Goal: Contribute content: Add original content to the website for others to see

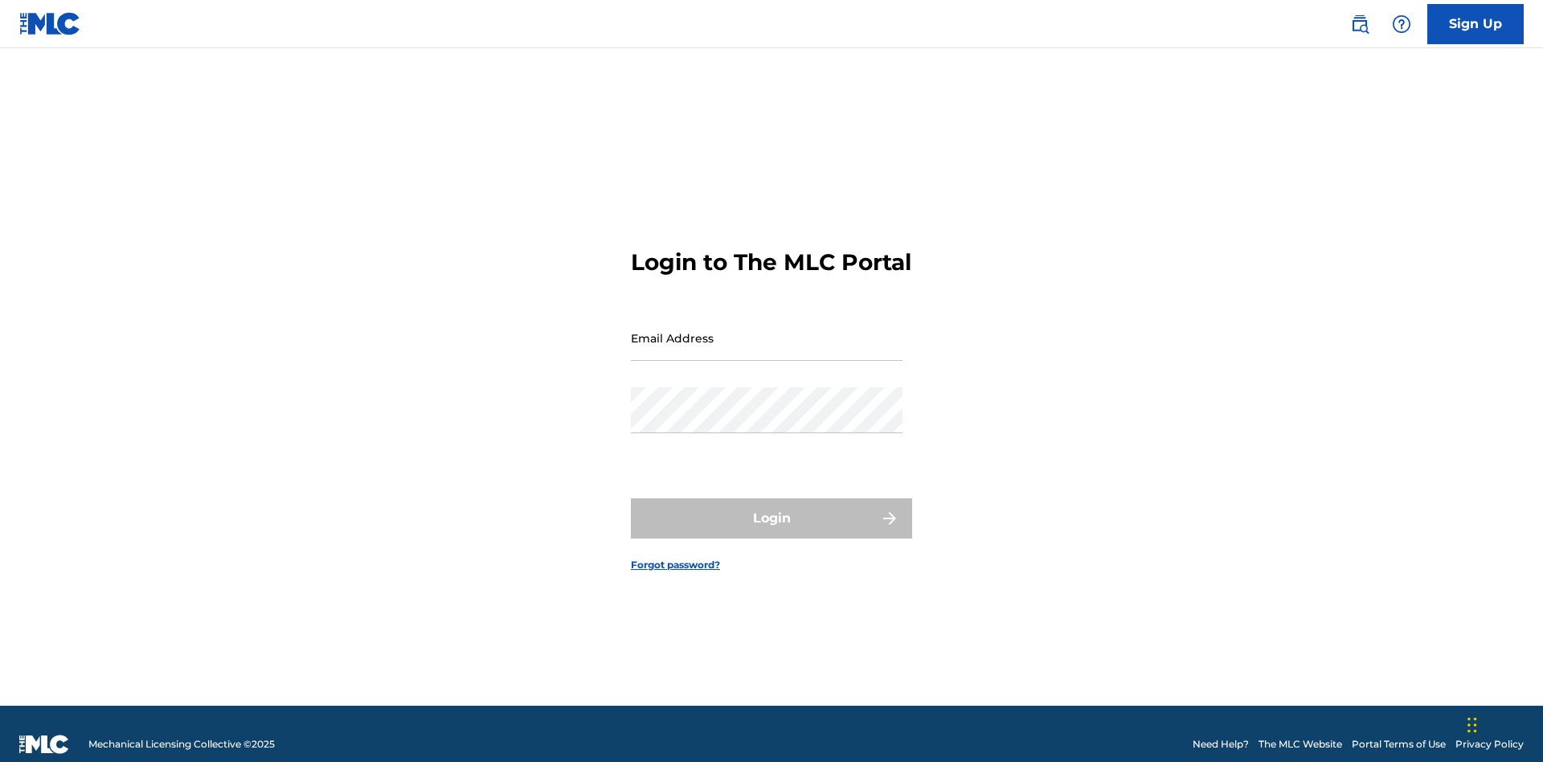
scroll to position [21, 0]
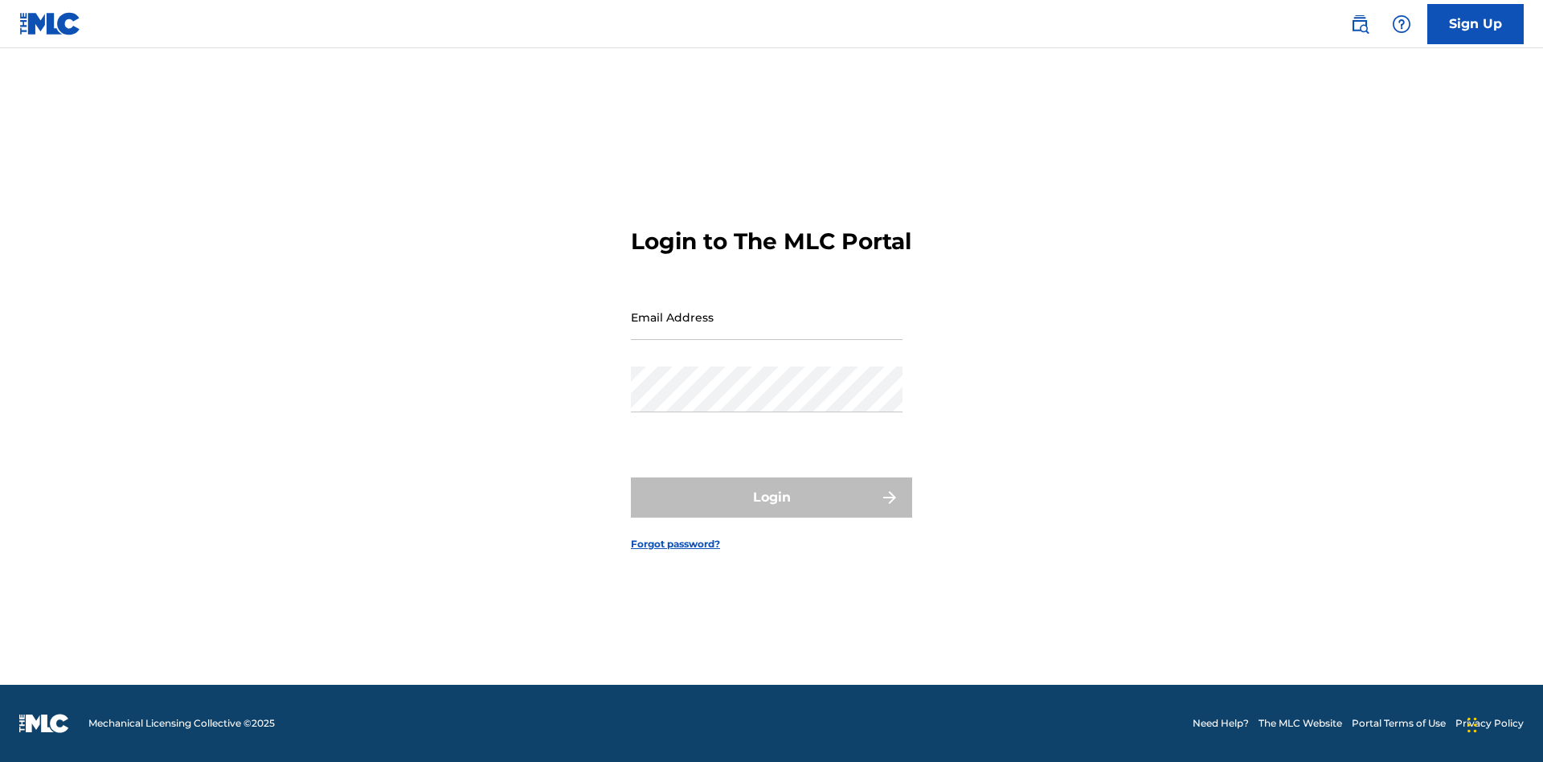
click at [767, 330] on input "Email Address" at bounding box center [767, 317] width 272 height 46
type input "[EMAIL_ADDRESS][DOMAIN_NAME]"
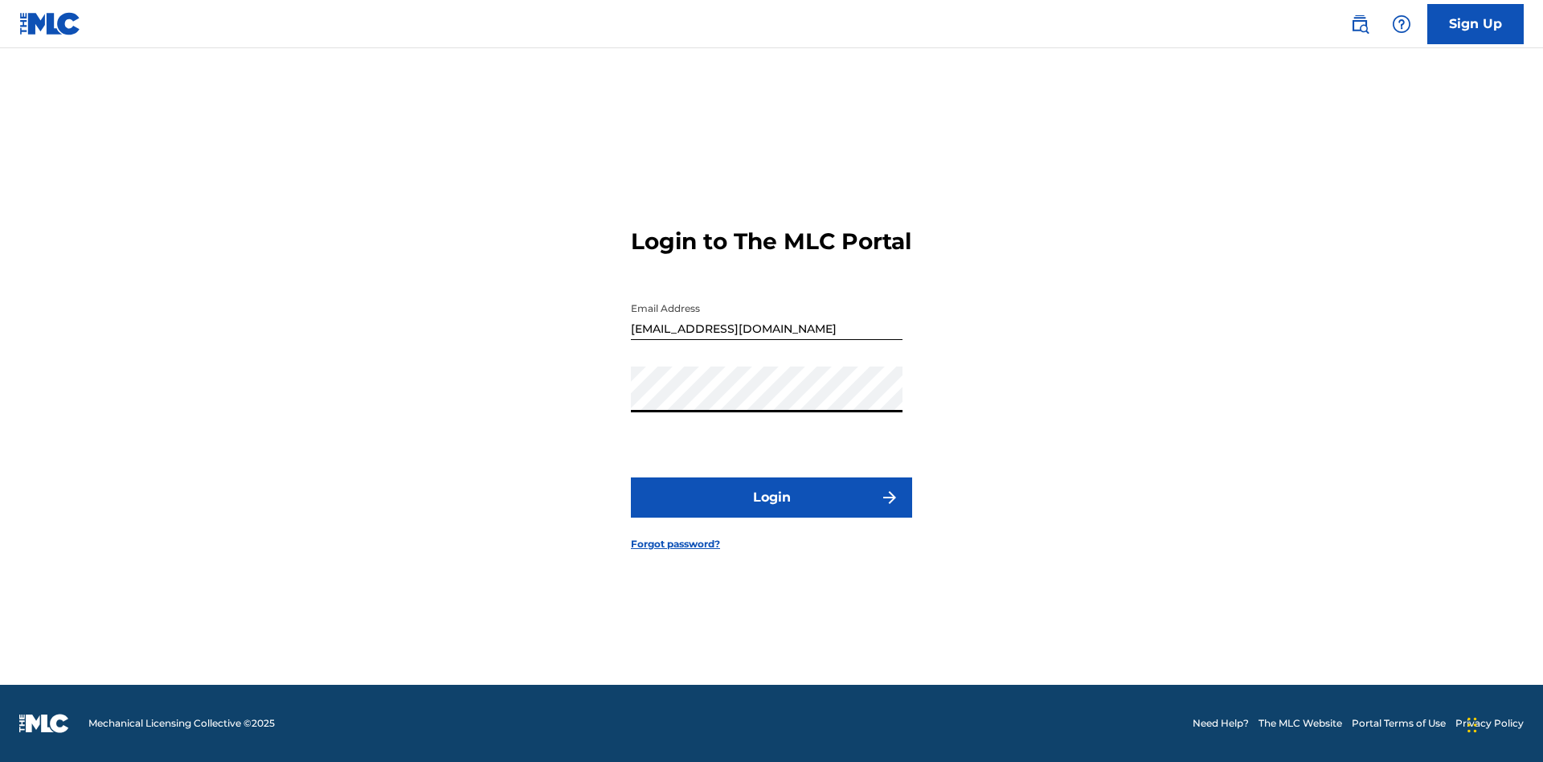
click at [772, 511] on button "Login" at bounding box center [771, 497] width 281 height 40
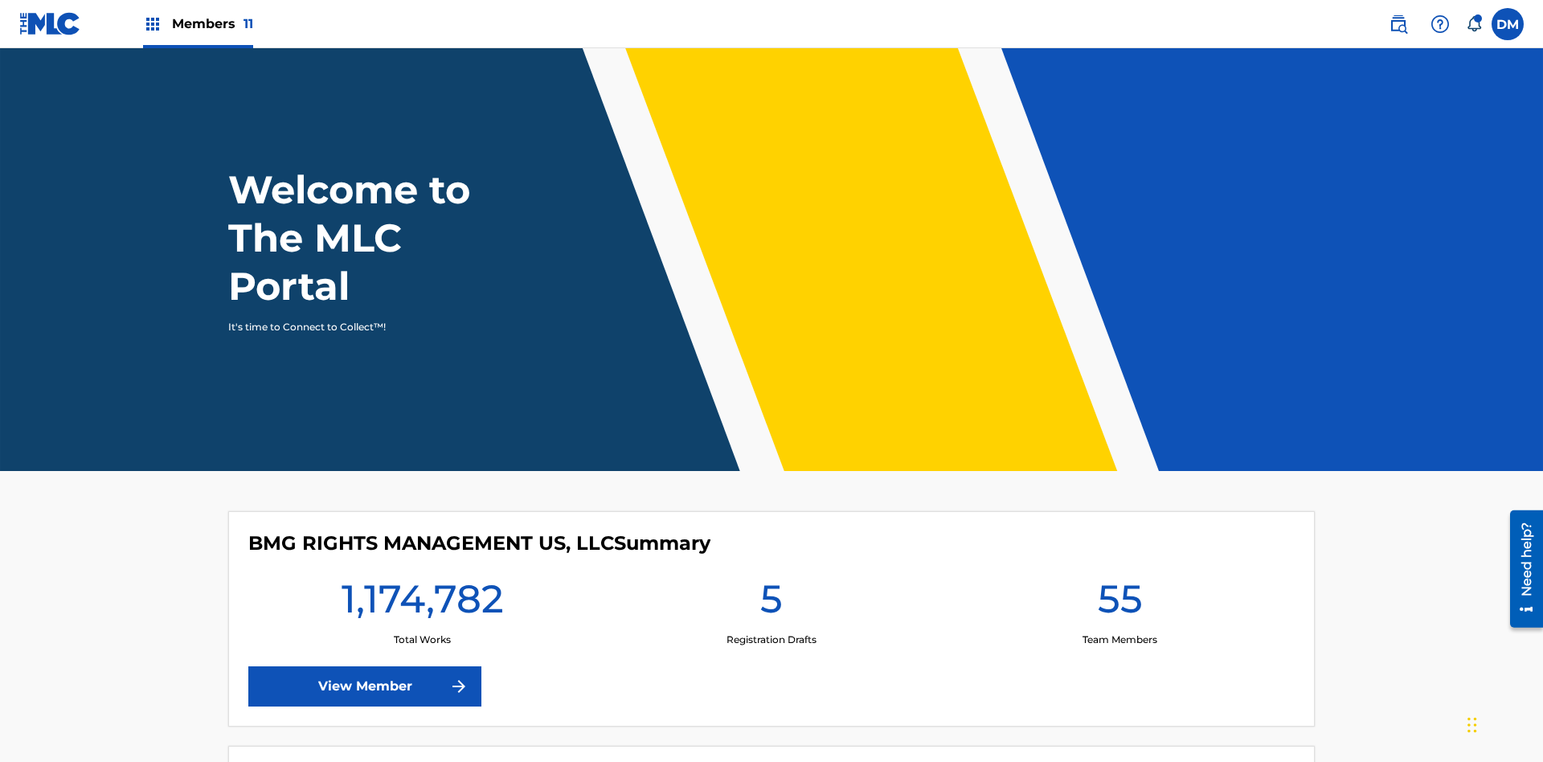
scroll to position [69, 0]
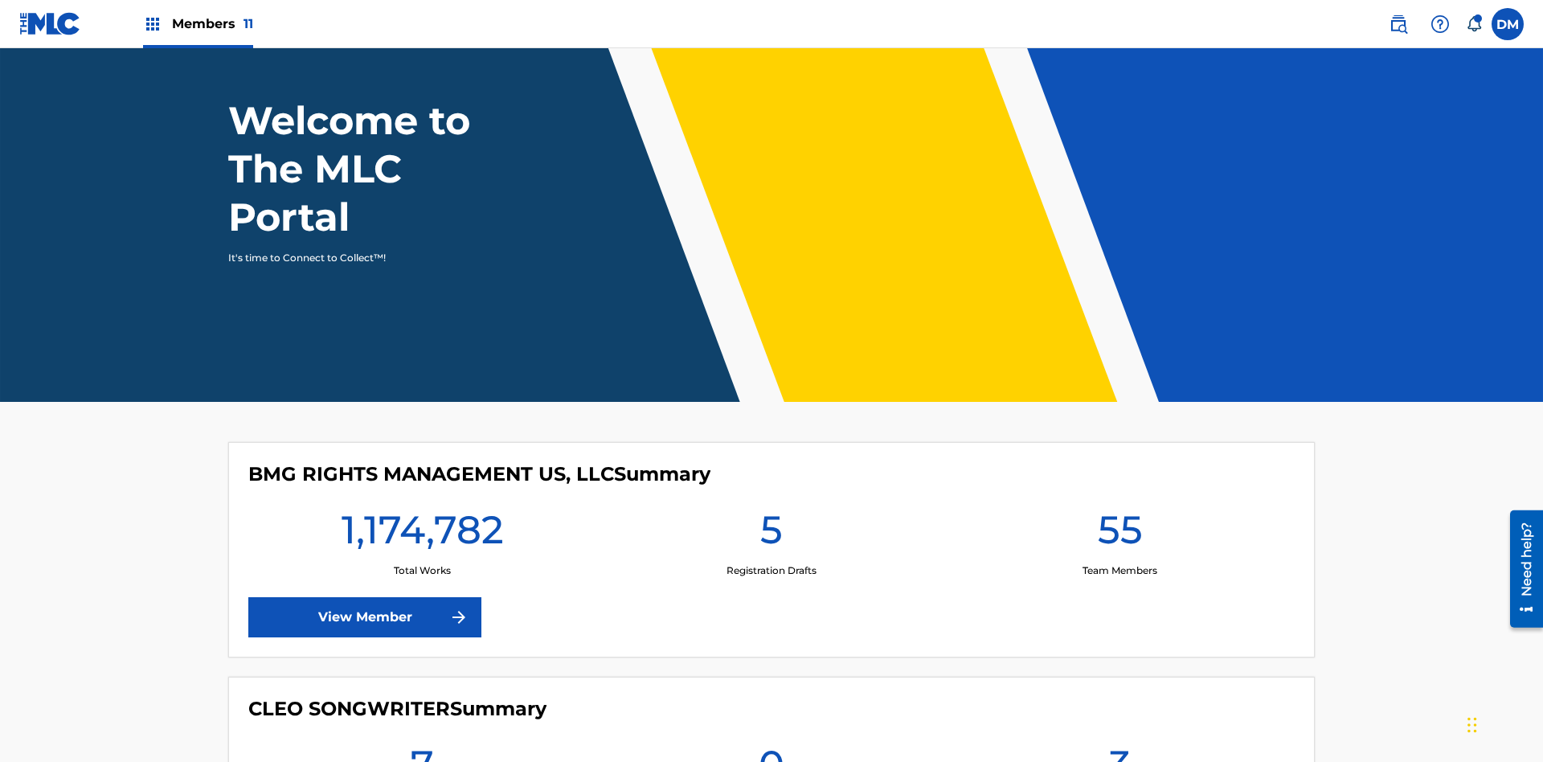
click at [198, 23] on span "Members 11" at bounding box center [212, 23] width 81 height 18
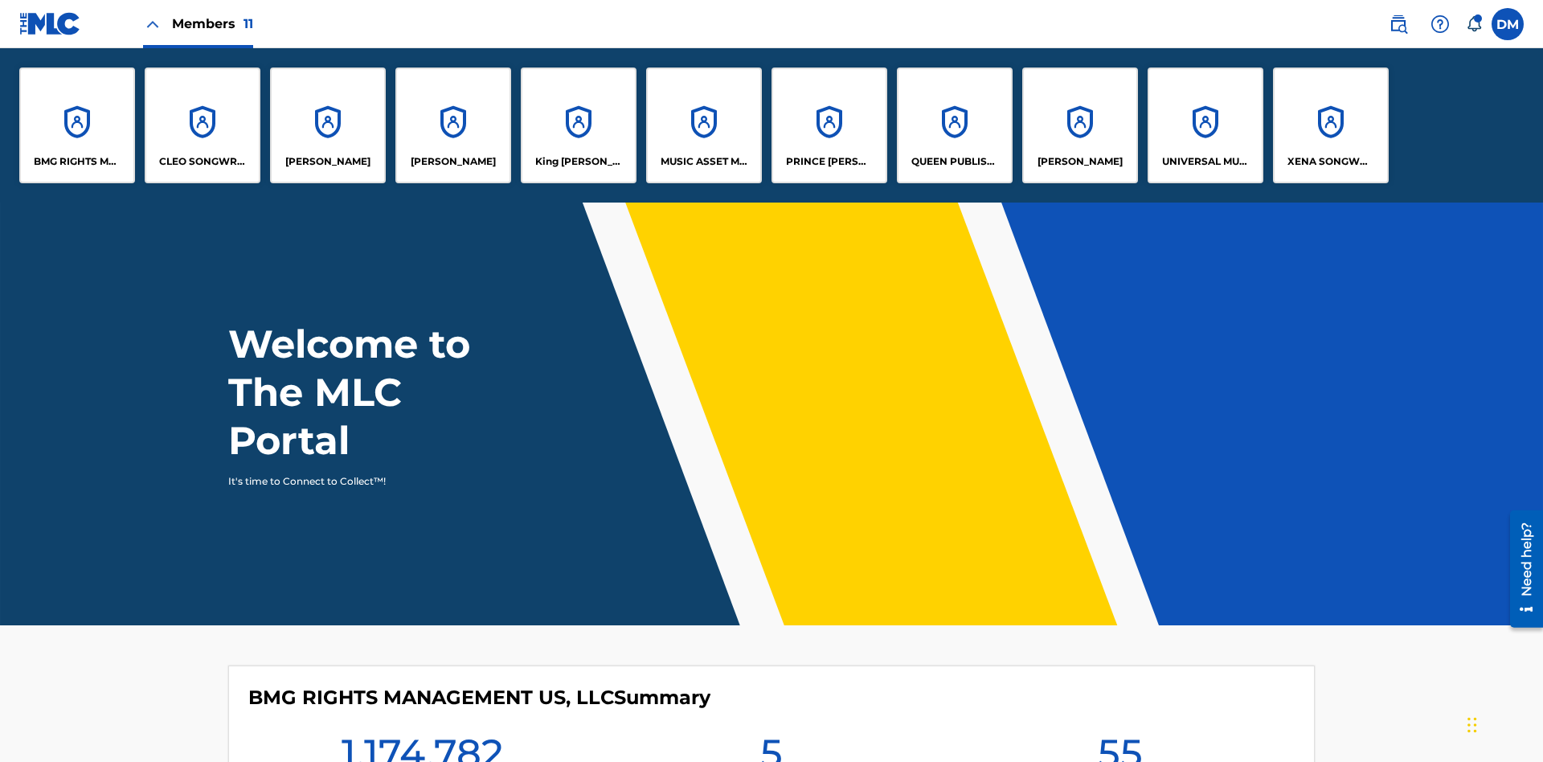
click at [1205, 162] on p "UNIVERSAL MUSIC PUB GROUP" at bounding box center [1206, 161] width 88 height 14
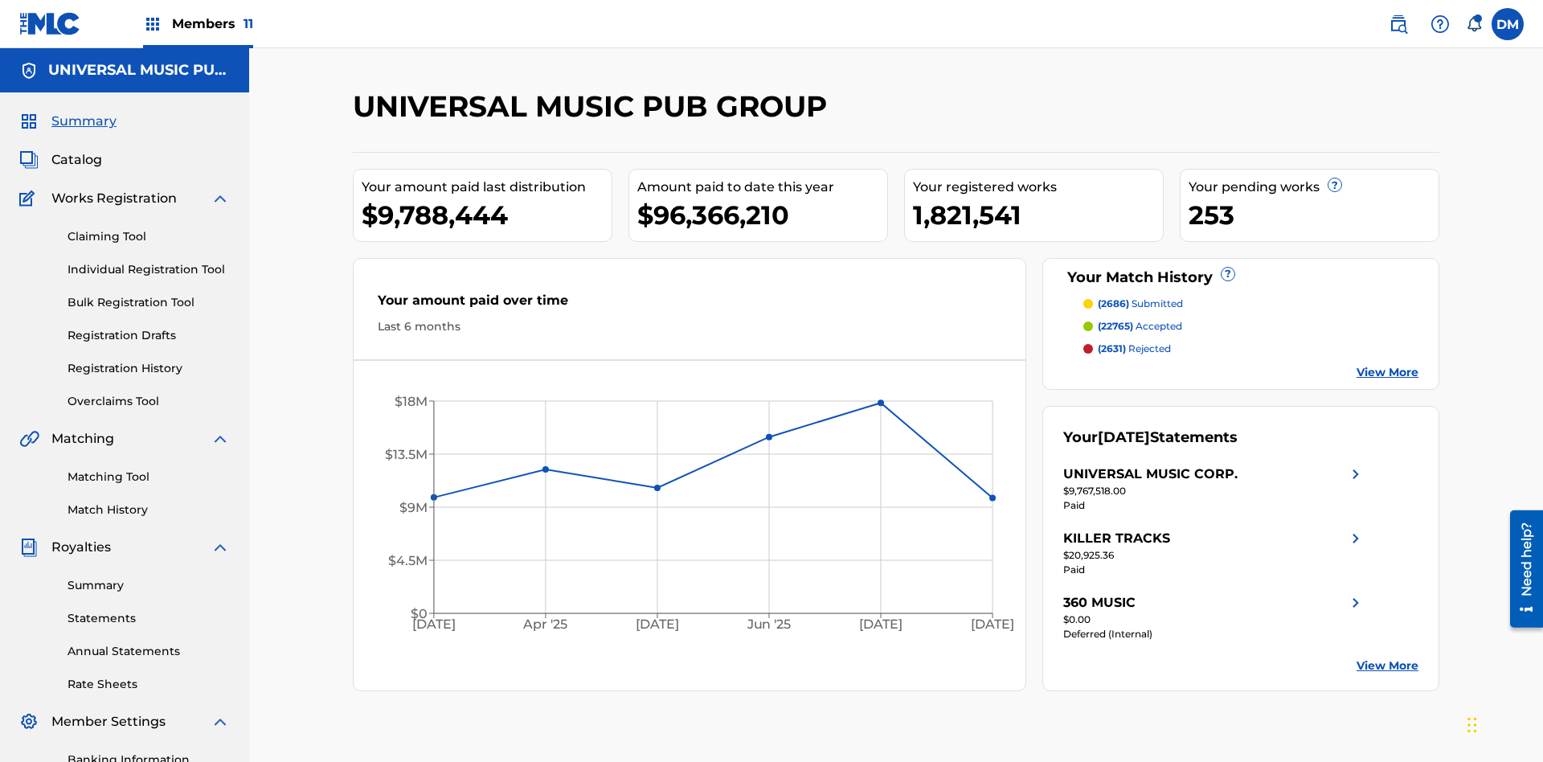
scroll to position [165, 0]
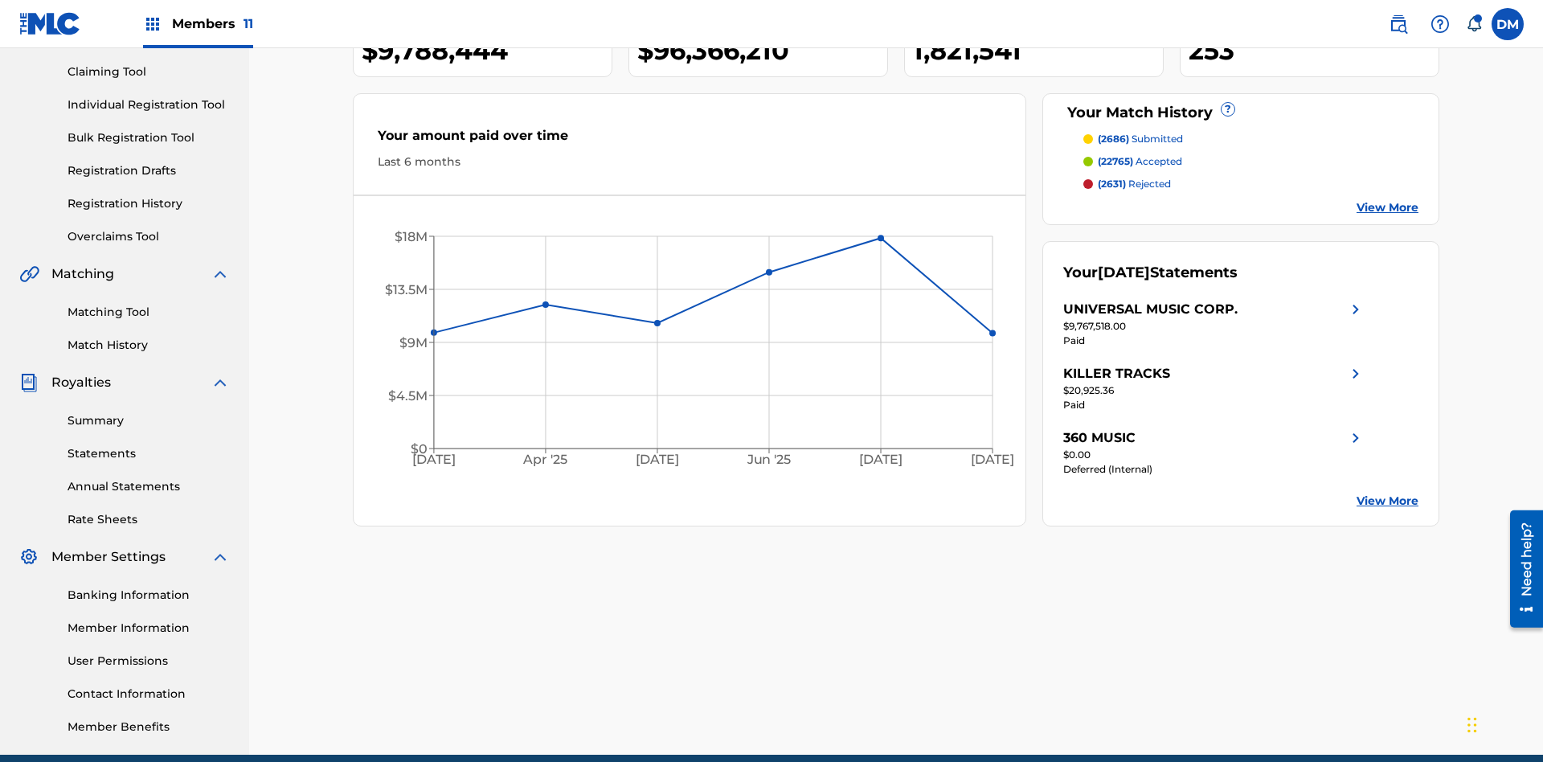
click at [149, 104] on link "Individual Registration Tool" at bounding box center [149, 104] width 162 height 17
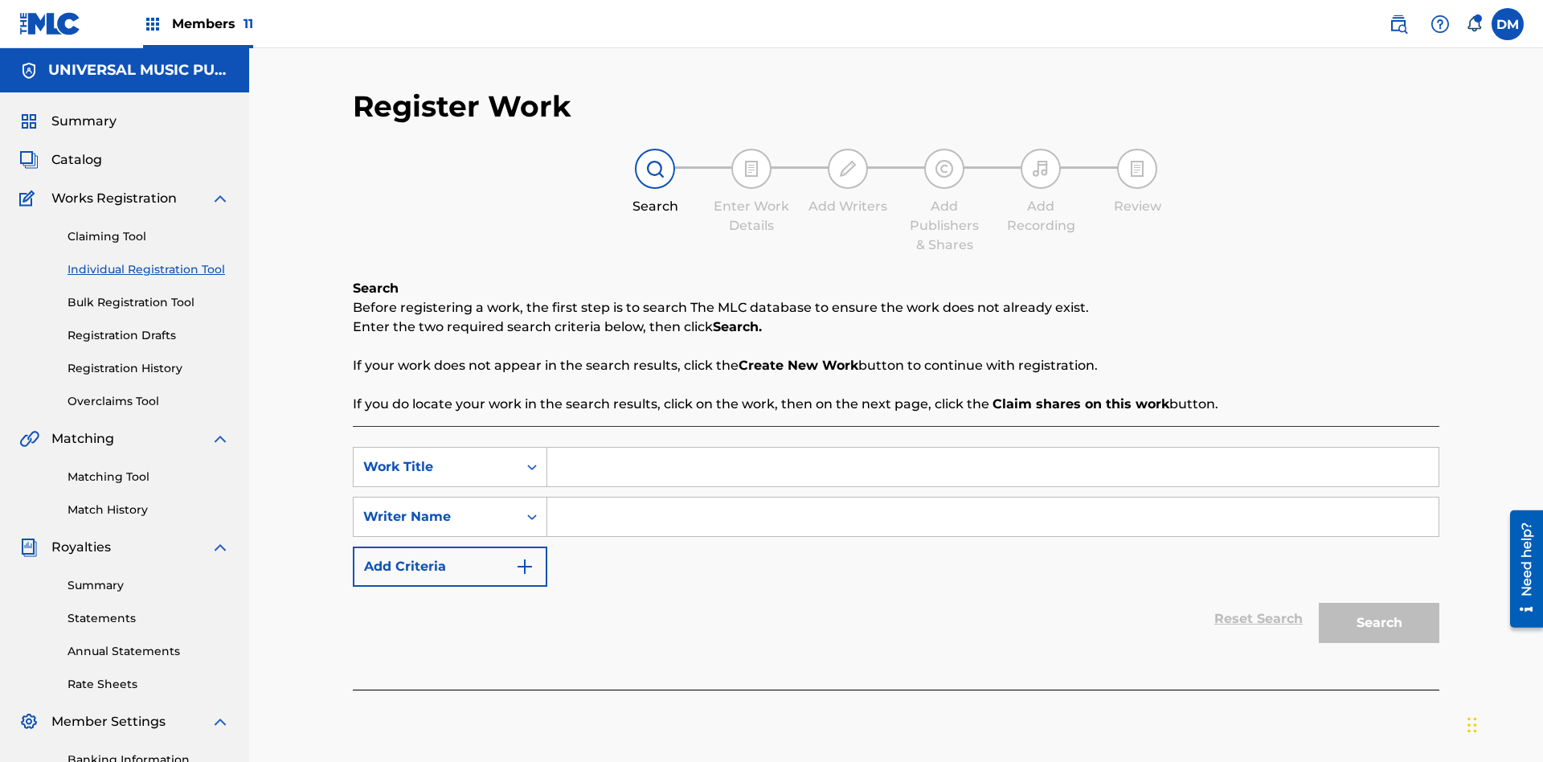
click at [993, 448] on input "Search Form" at bounding box center [992, 467] width 891 height 39
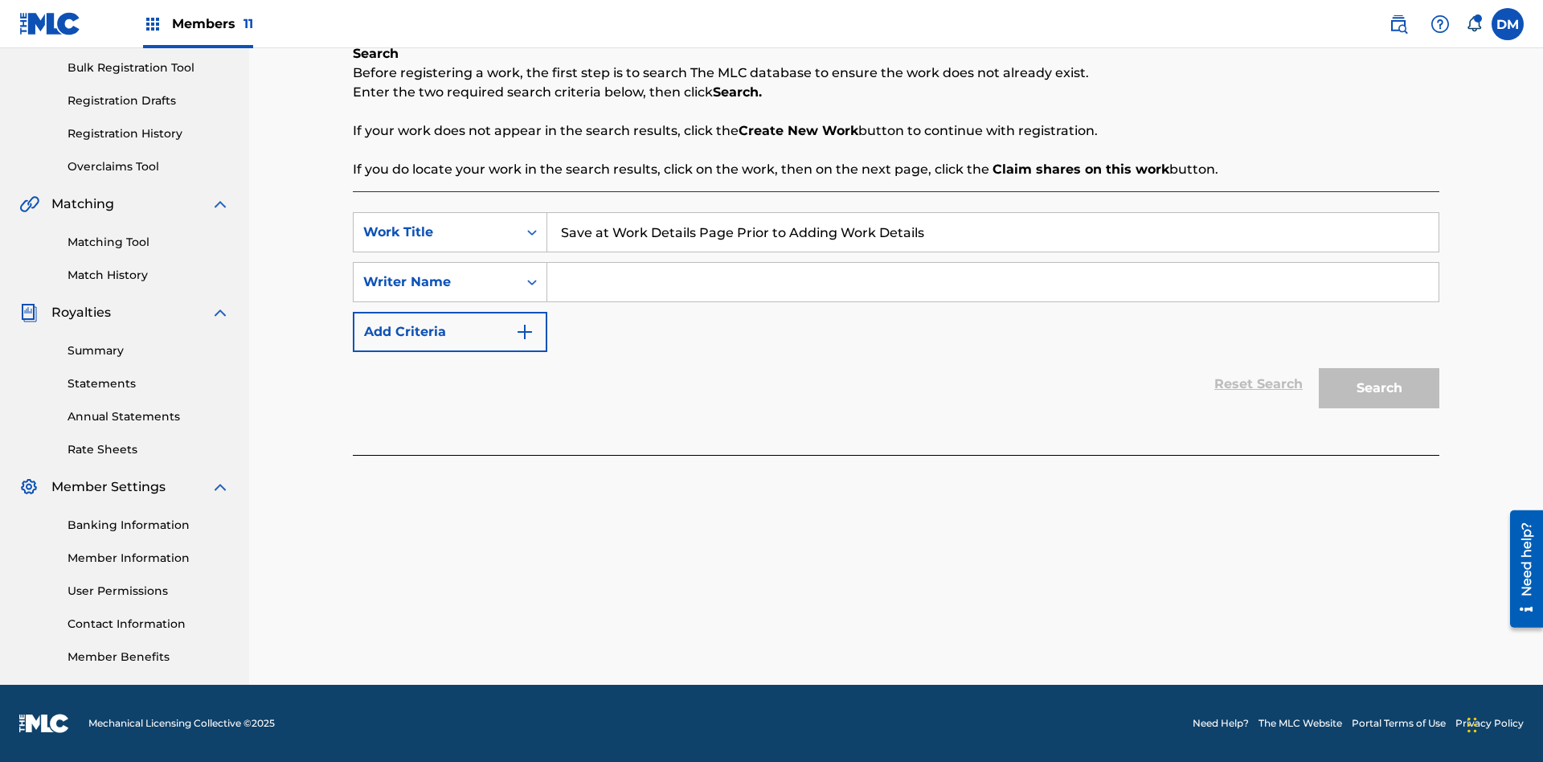
type input "Save at Work Details Page Prior to Adding Work Details"
click at [993, 282] on input "Search Form" at bounding box center [992, 282] width 891 height 39
type input "QWERTYUIOP"
click at [1379, 388] on button "Search" at bounding box center [1379, 388] width 121 height 40
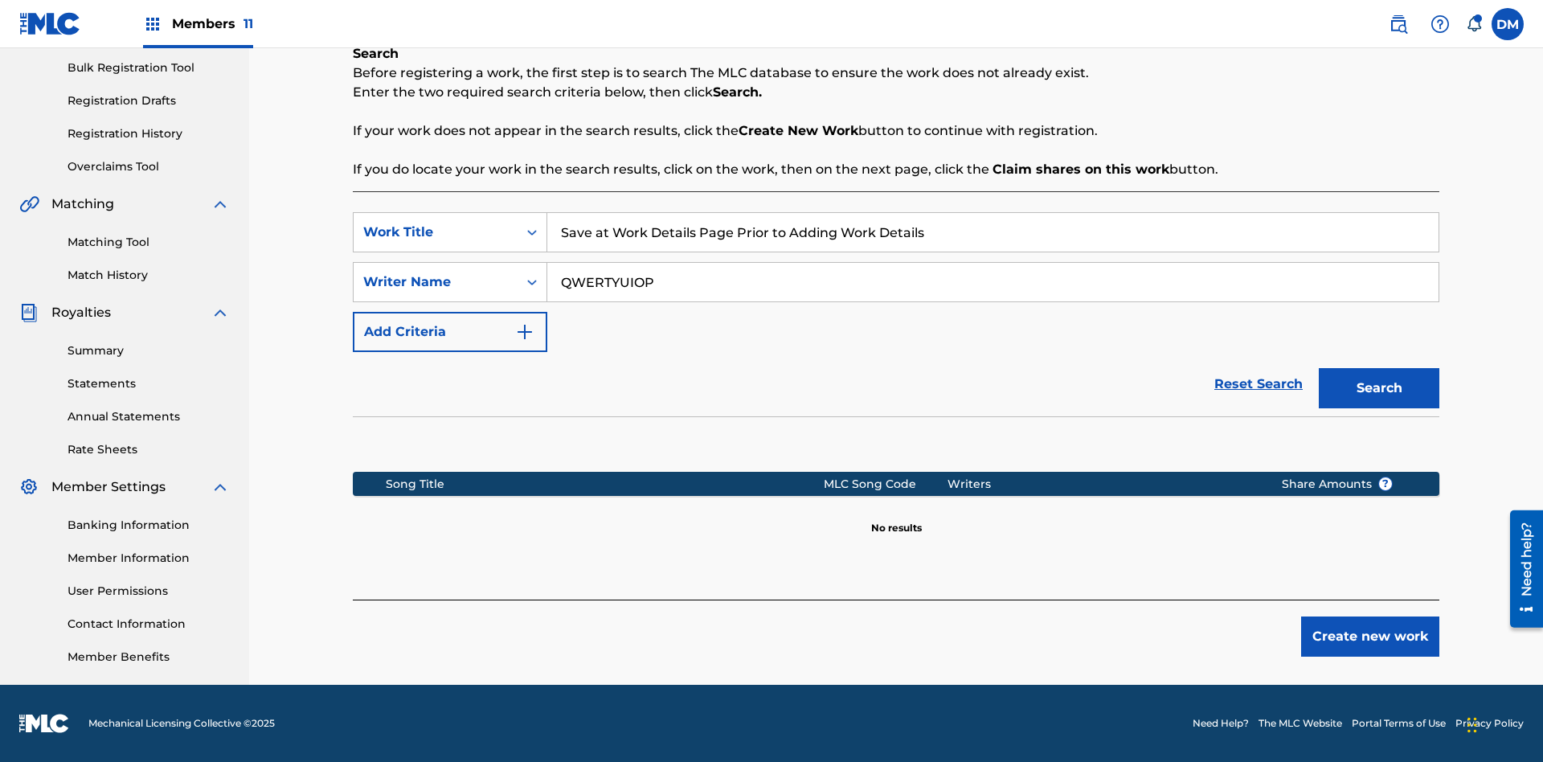
click at [1370, 637] on button "Create new work" at bounding box center [1370, 636] width 138 height 40
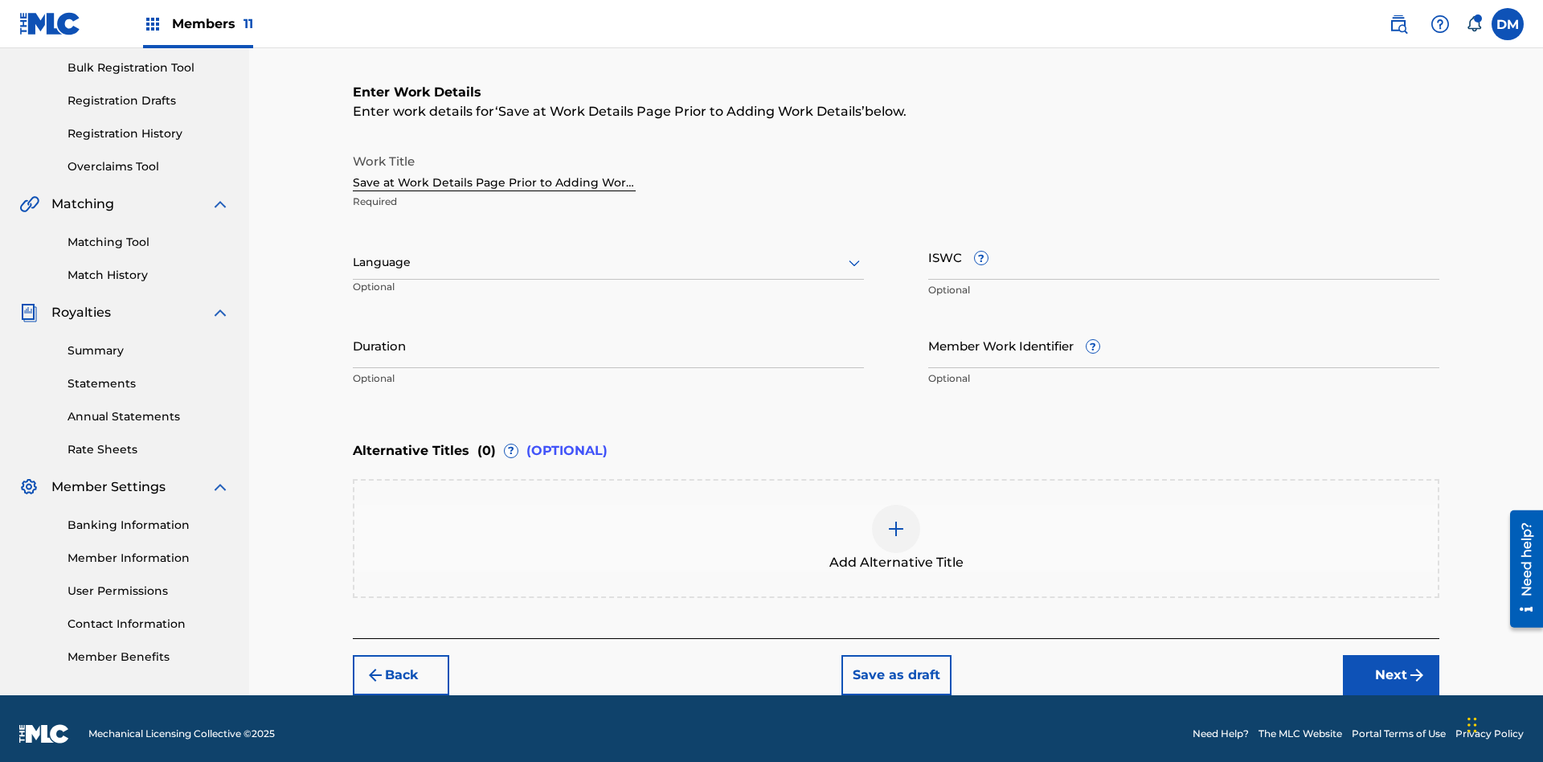
click at [895, 664] on button "Save as draft" at bounding box center [897, 675] width 110 height 40
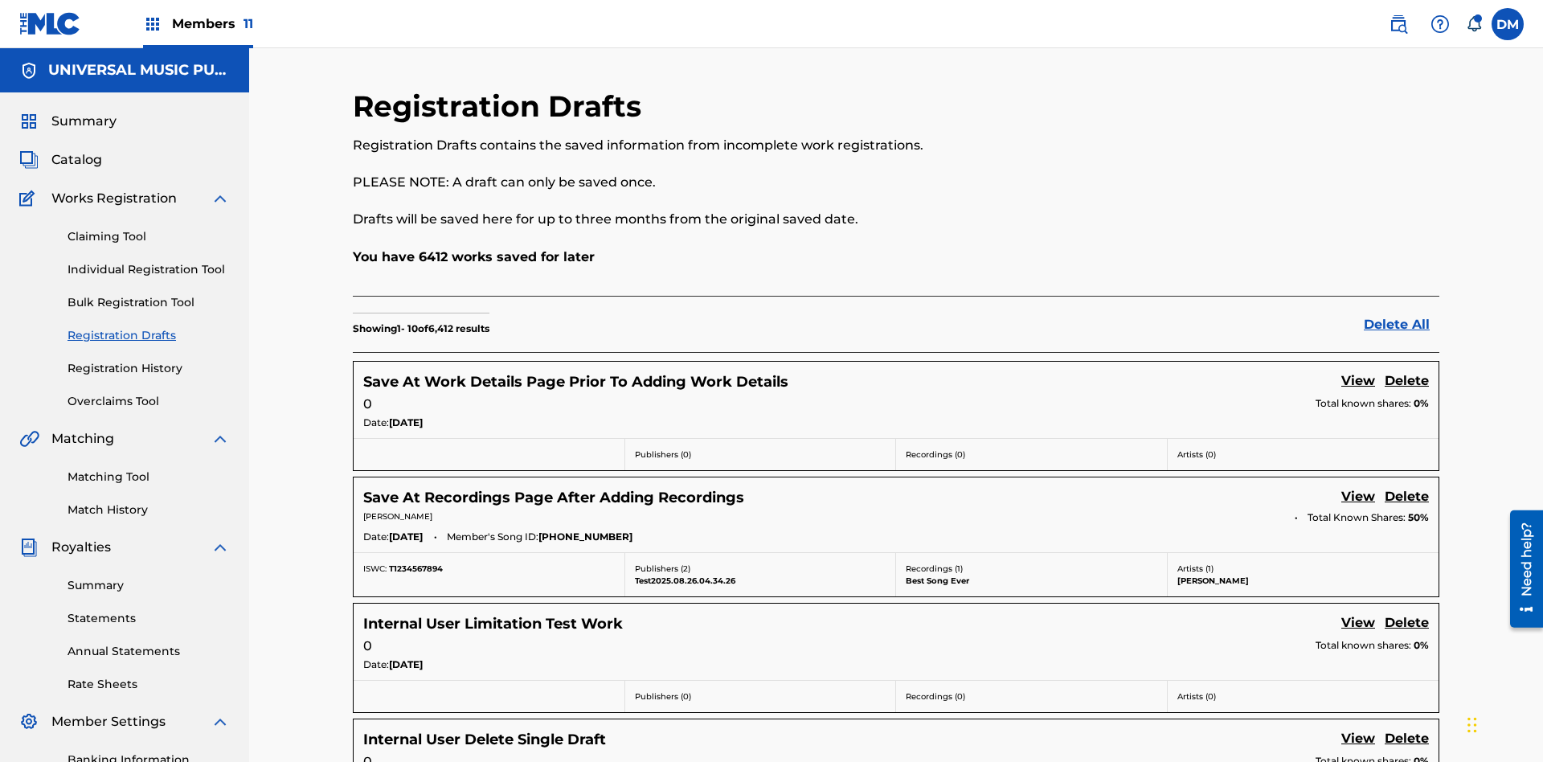
click at [1358, 371] on link "View" at bounding box center [1359, 382] width 34 height 22
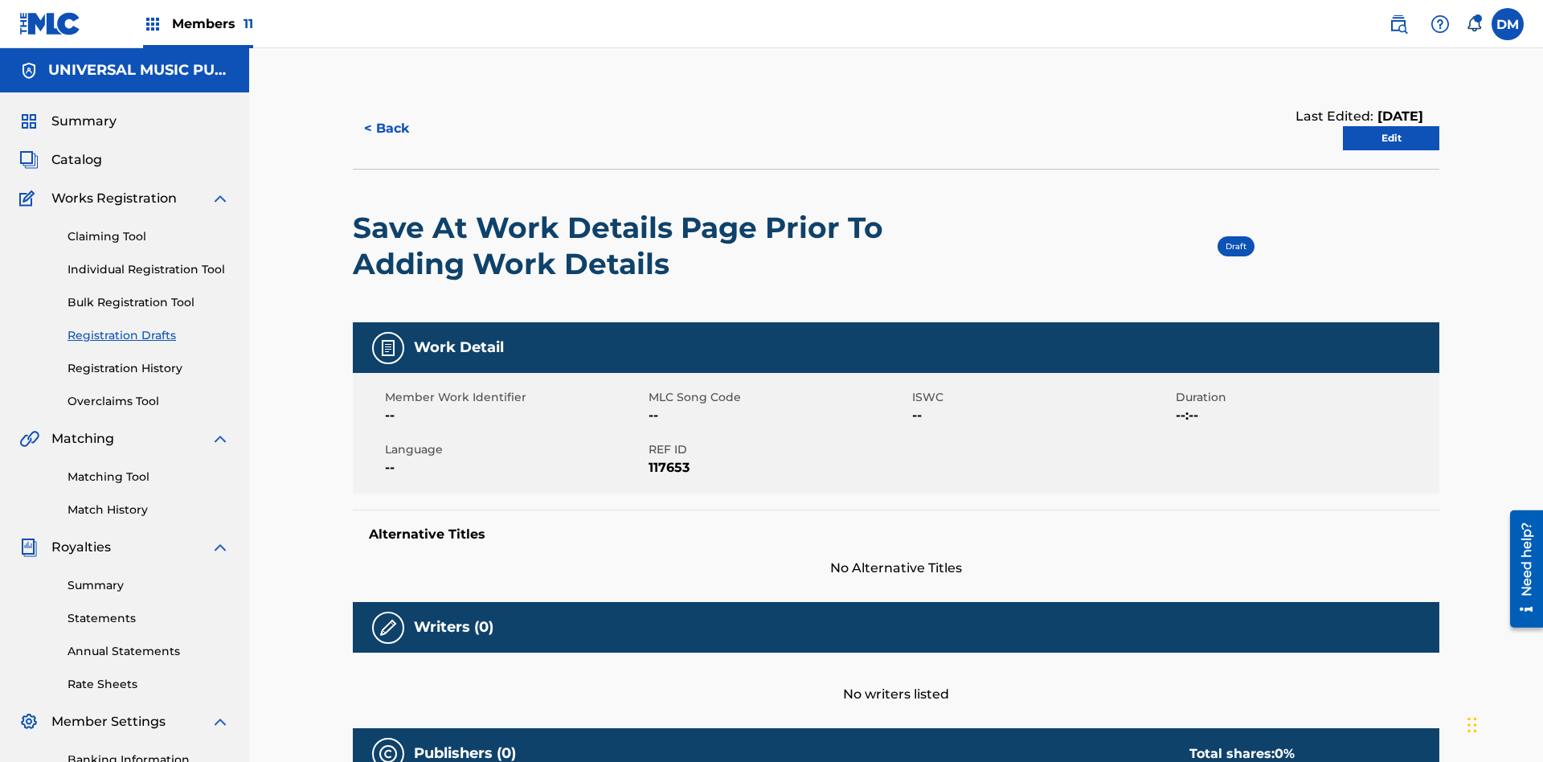
scroll to position [30, 0]
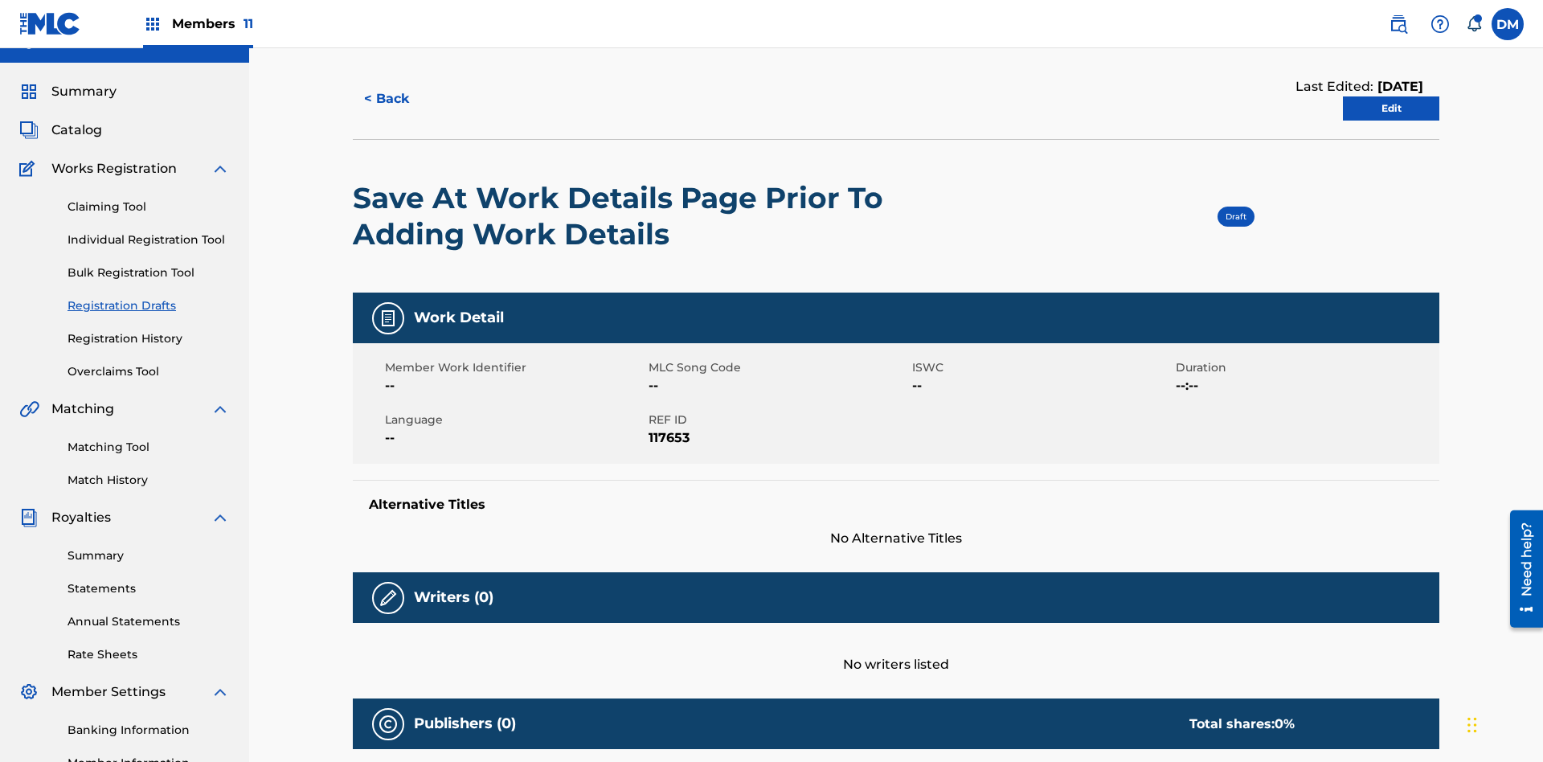
click at [1391, 109] on link "Edit" at bounding box center [1391, 108] width 96 height 24
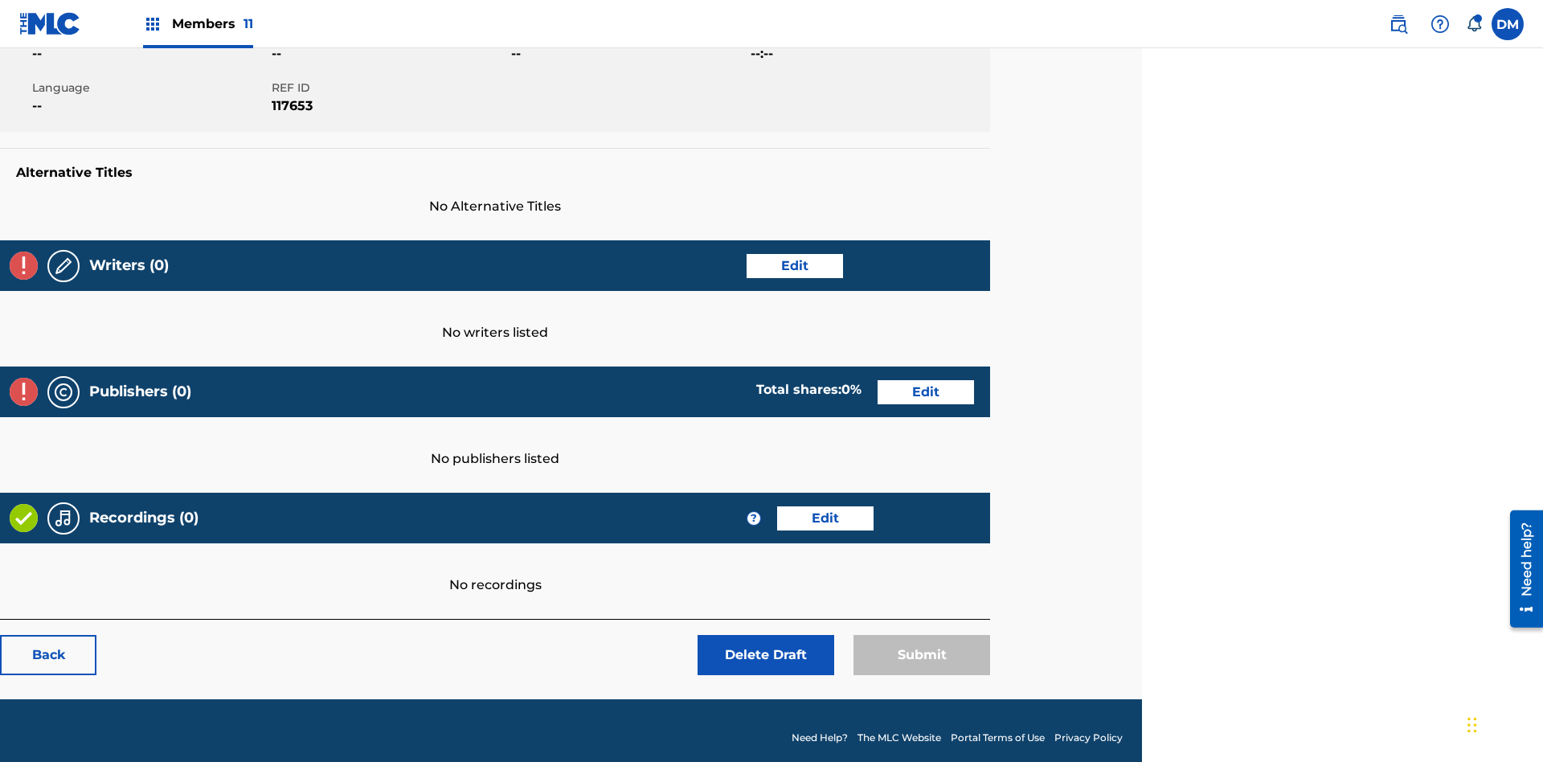
scroll to position [252, 401]
